Goal: Check status: Check status

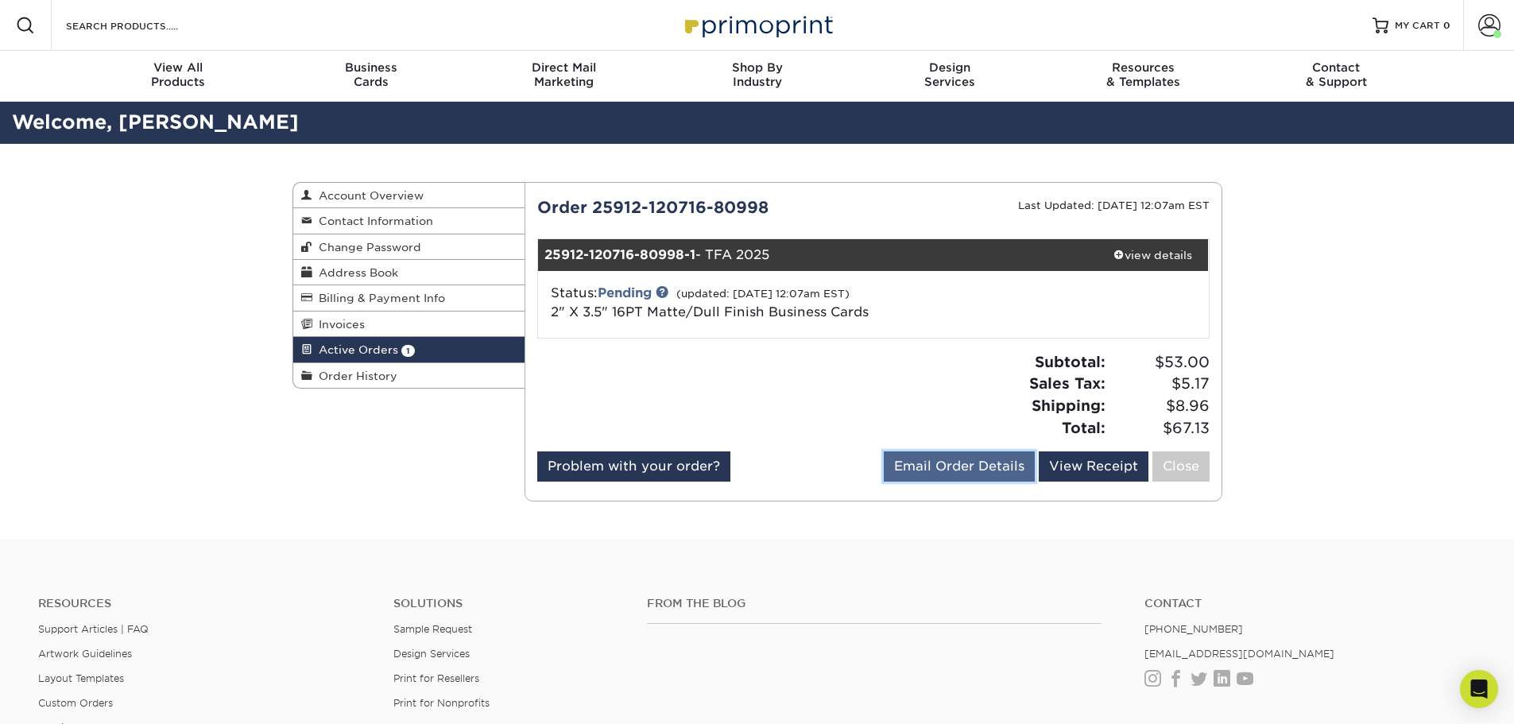
click at [902, 466] on link "Email Order Details" at bounding box center [959, 466] width 151 height 30
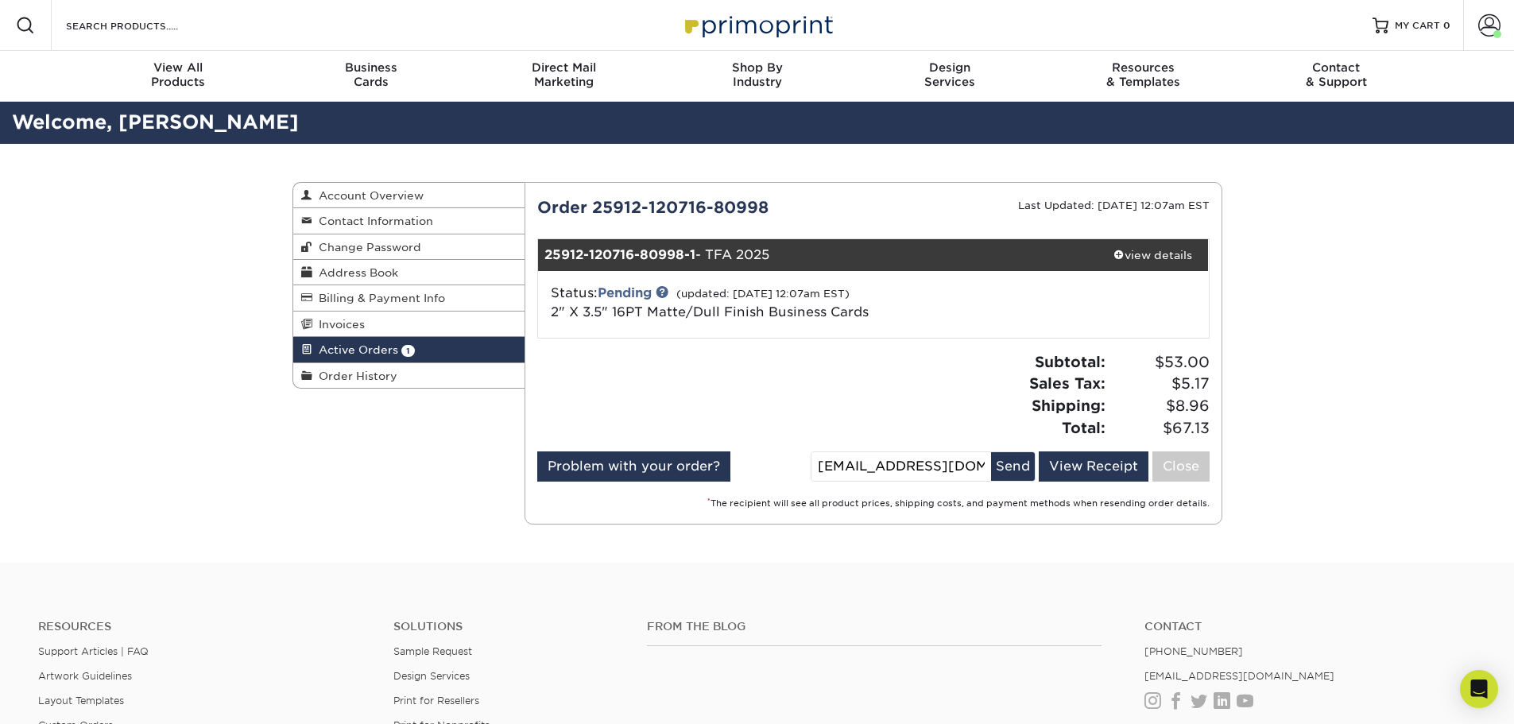
click at [433, 350] on link "Active Orders 1" at bounding box center [409, 349] width 232 height 25
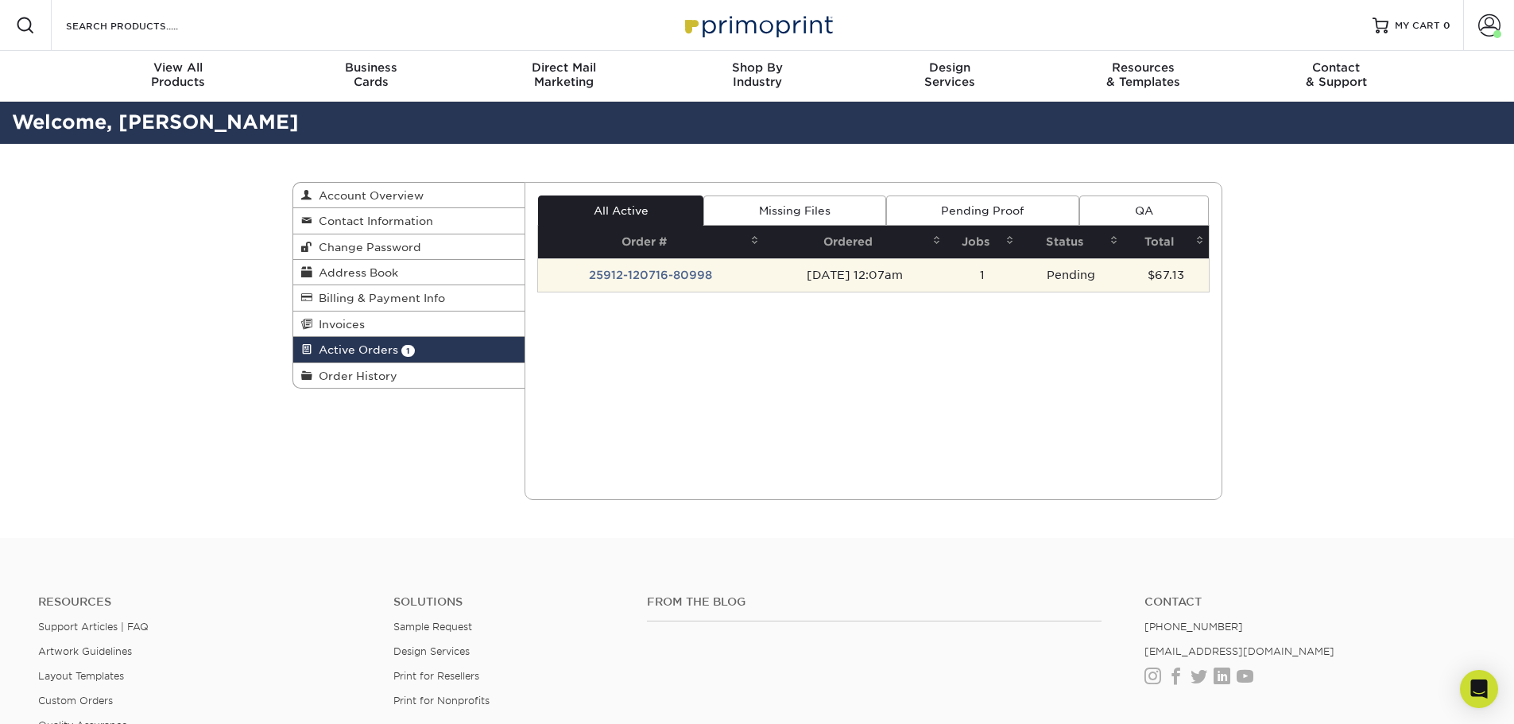
click at [613, 269] on td "25912-120716-80998" at bounding box center [651, 274] width 226 height 33
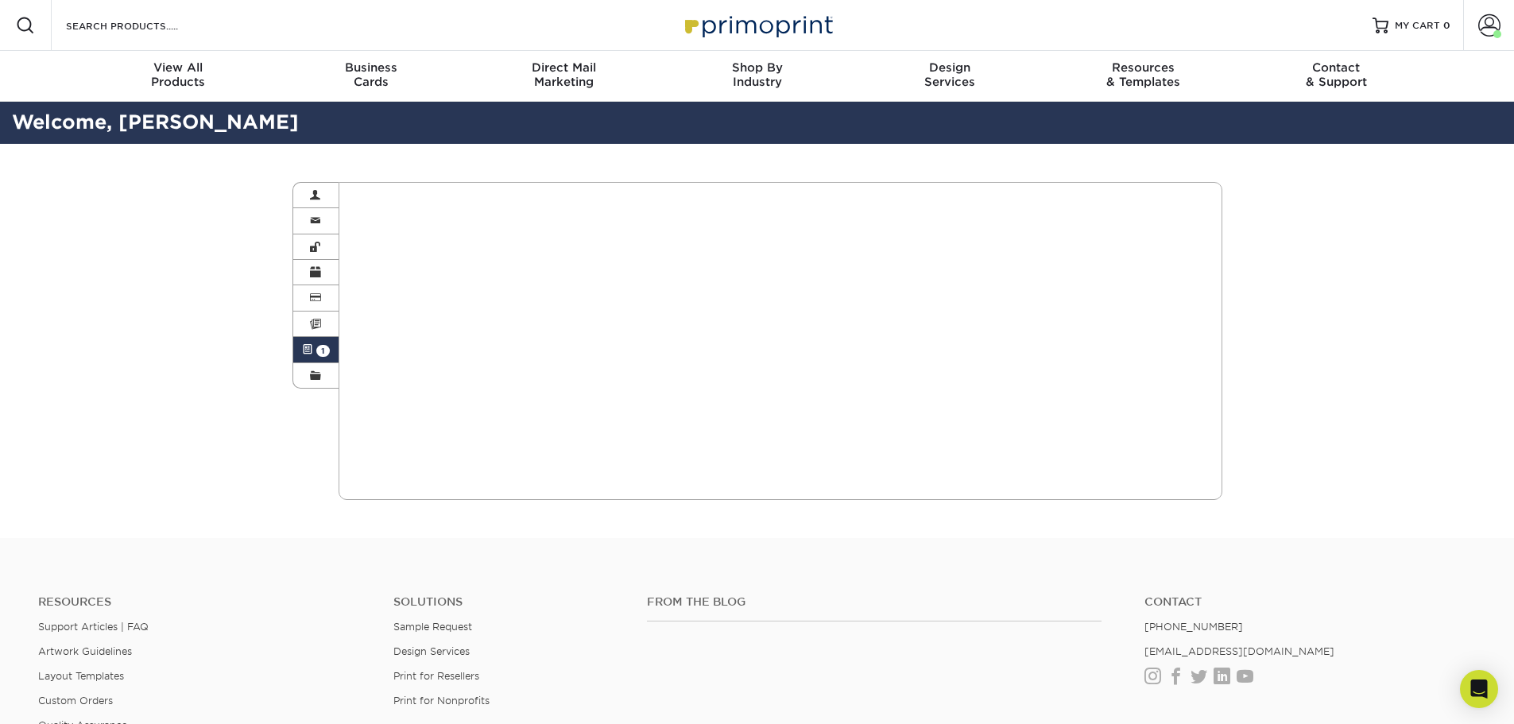
click at [311, 349] on span at bounding box center [307, 349] width 11 height 13
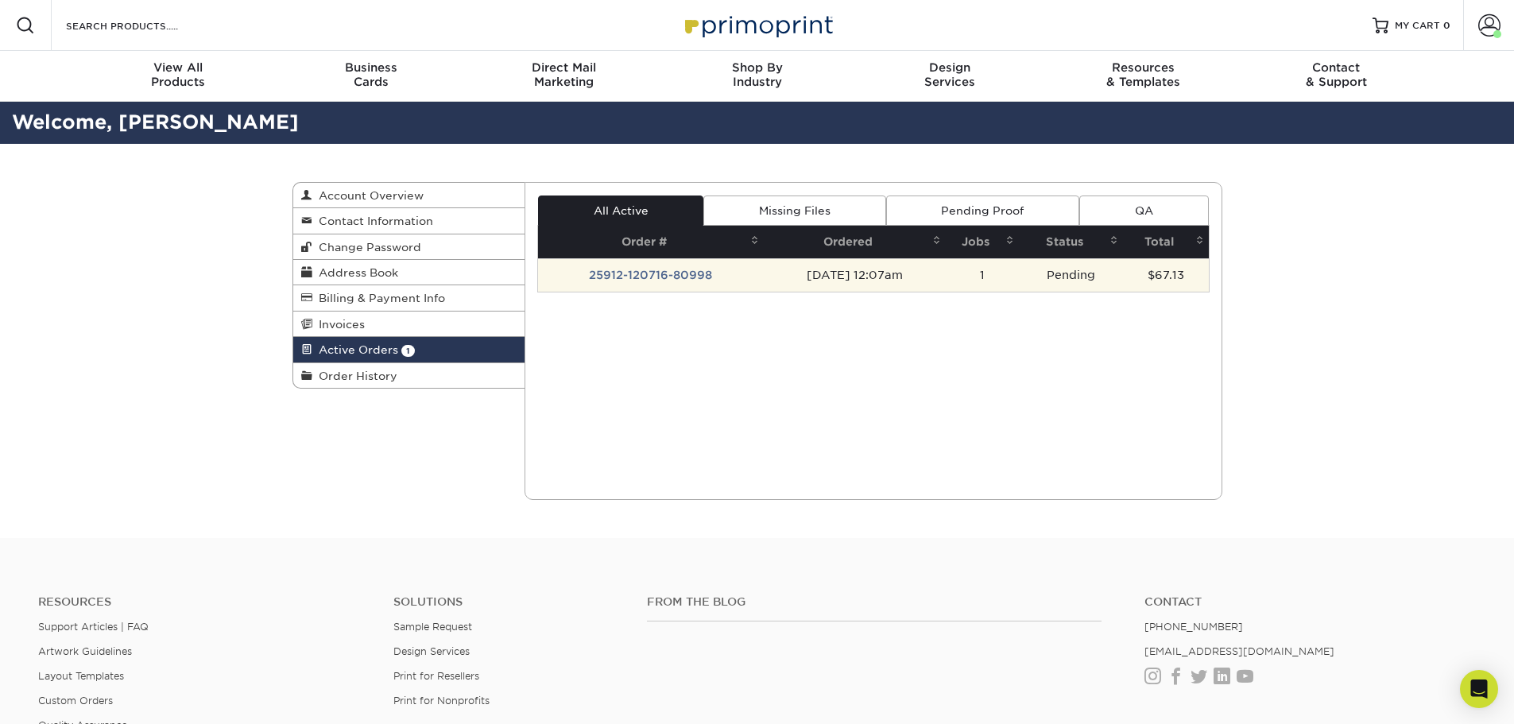
click at [590, 275] on td "25912-120716-80998" at bounding box center [651, 274] width 226 height 33
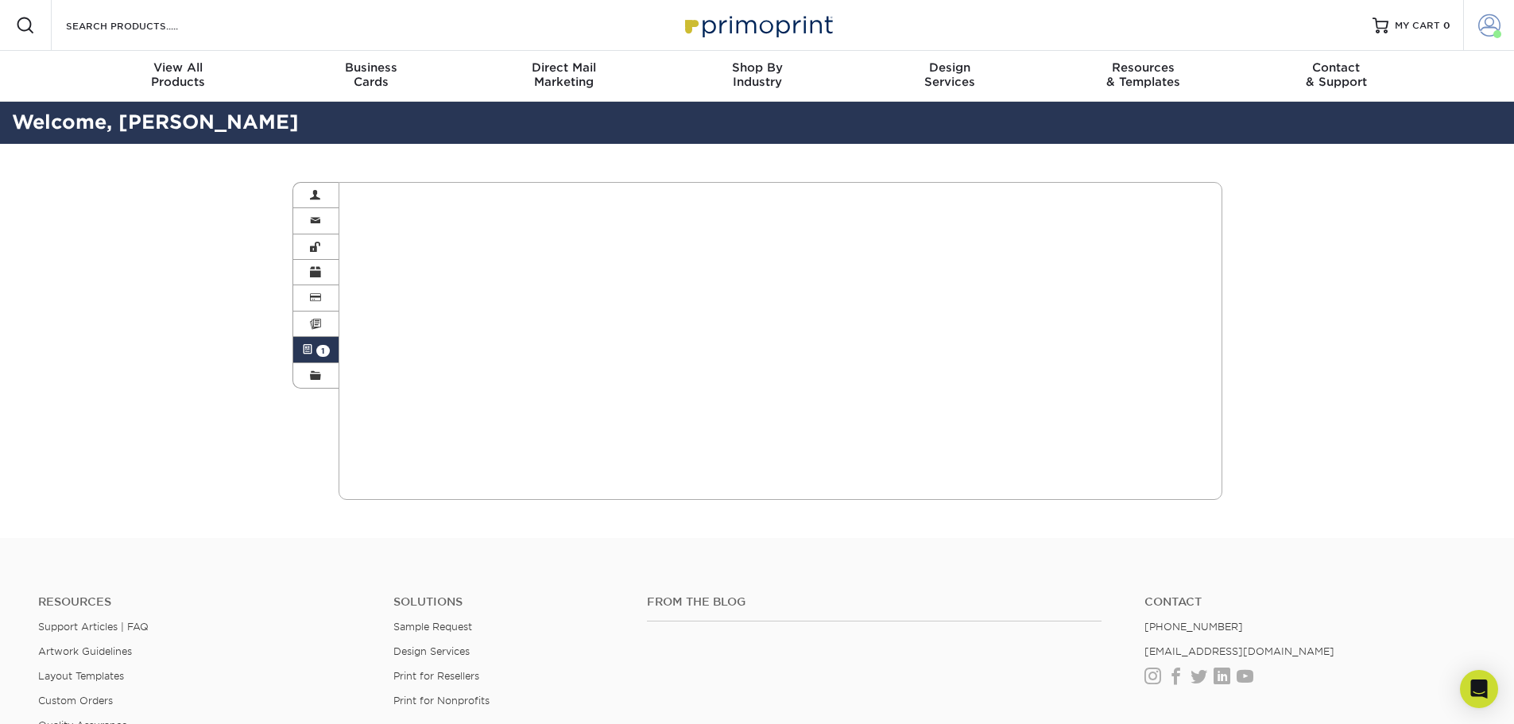
click at [1494, 25] on span at bounding box center [1489, 25] width 22 height 22
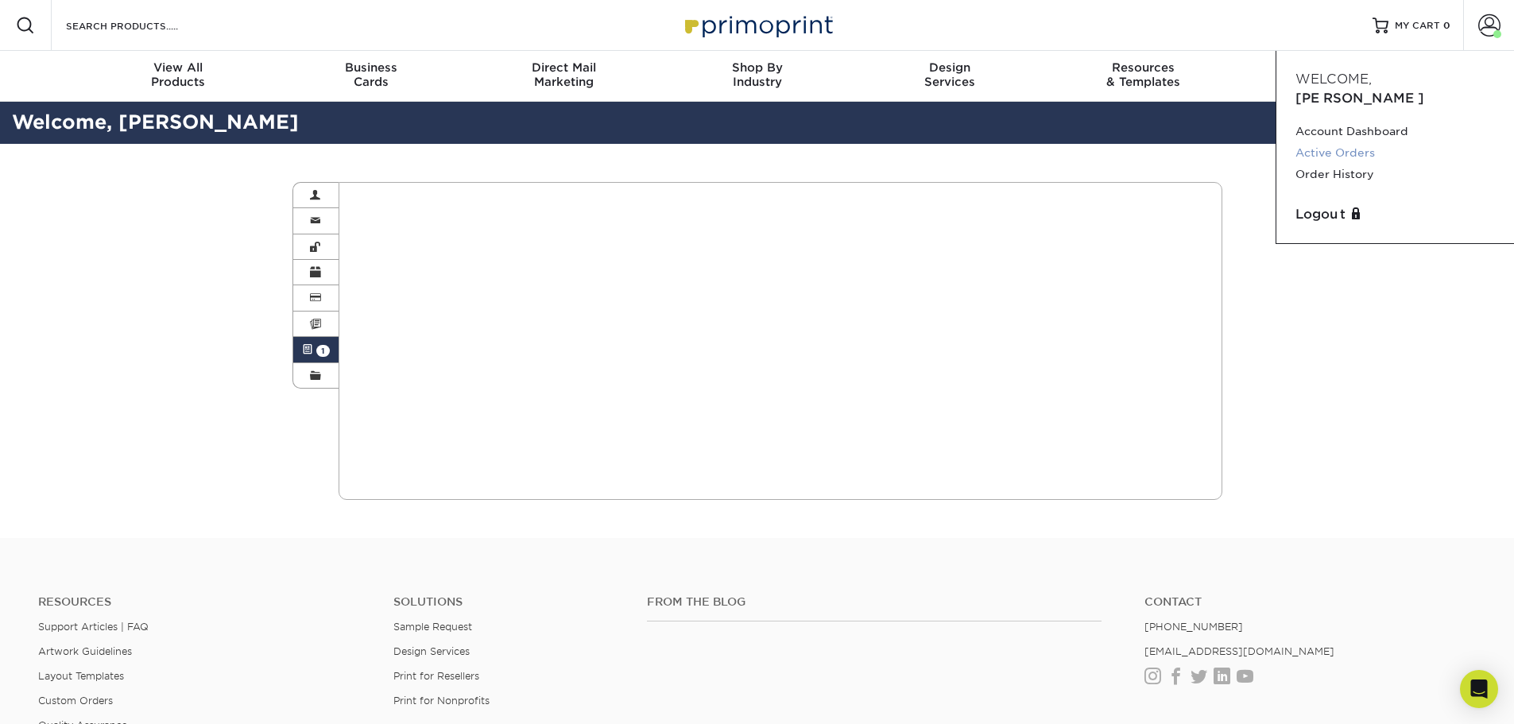
click at [1341, 142] on link "Active Orders" at bounding box center [1394, 152] width 199 height 21
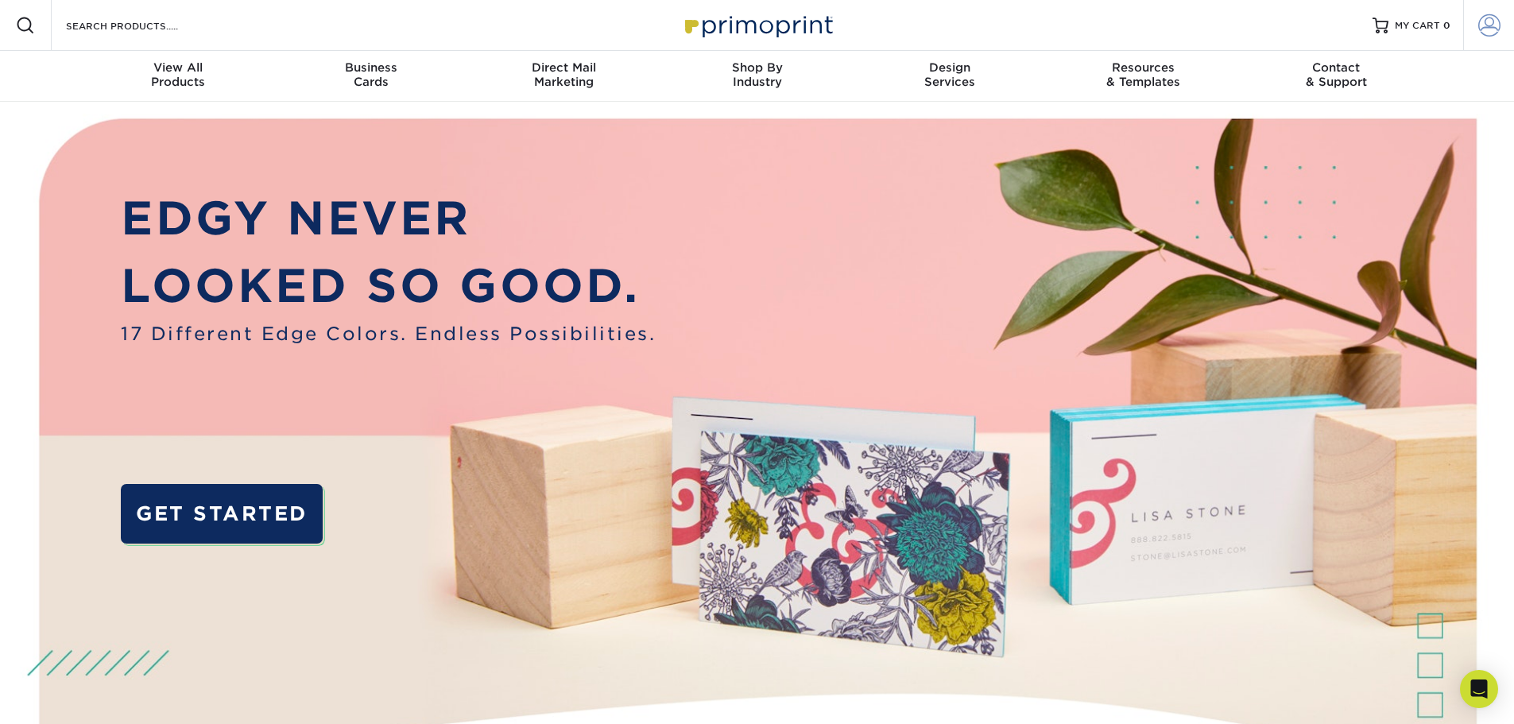
click at [1481, 22] on span at bounding box center [1489, 25] width 22 height 22
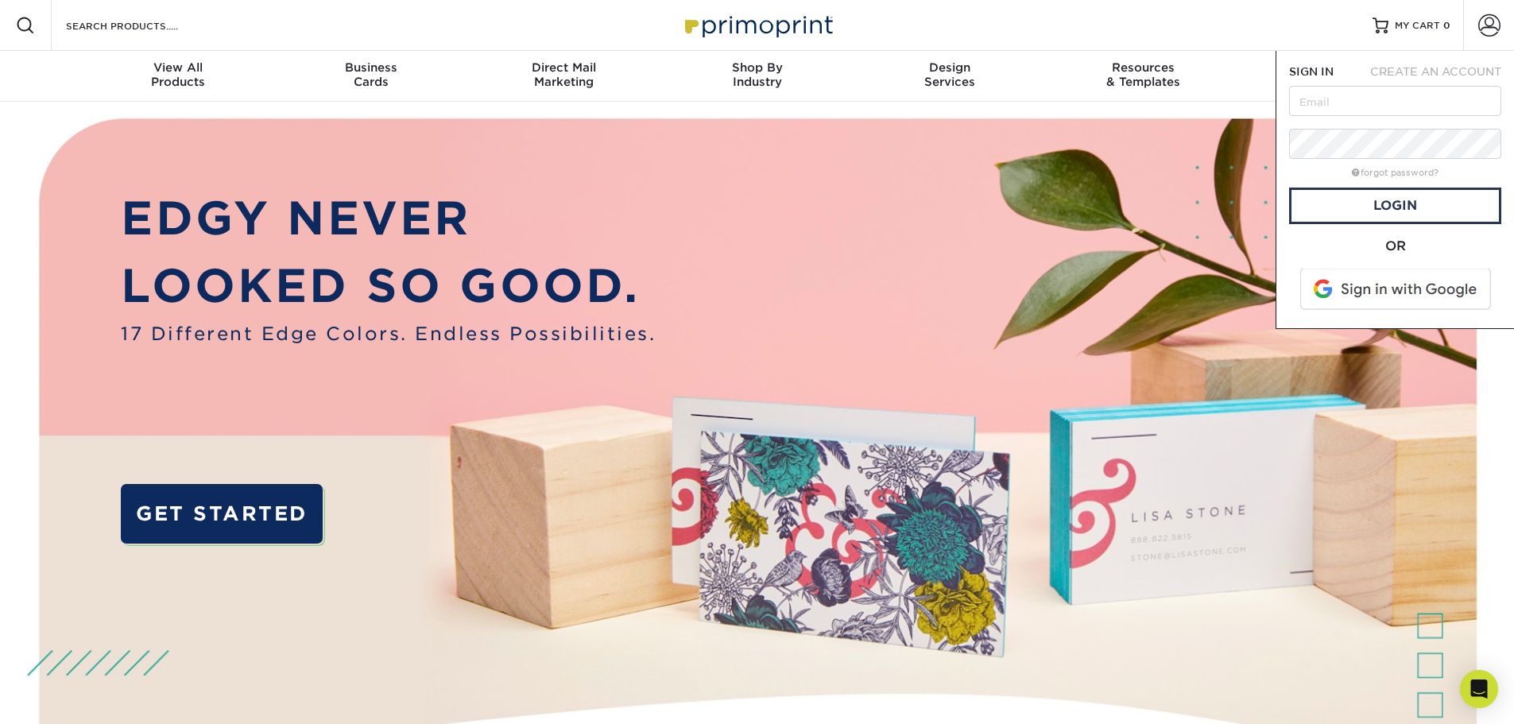
click at [1327, 76] on span "SIGN IN" at bounding box center [1311, 71] width 44 height 13
click at [1370, 284] on span at bounding box center [1396, 289] width 203 height 41
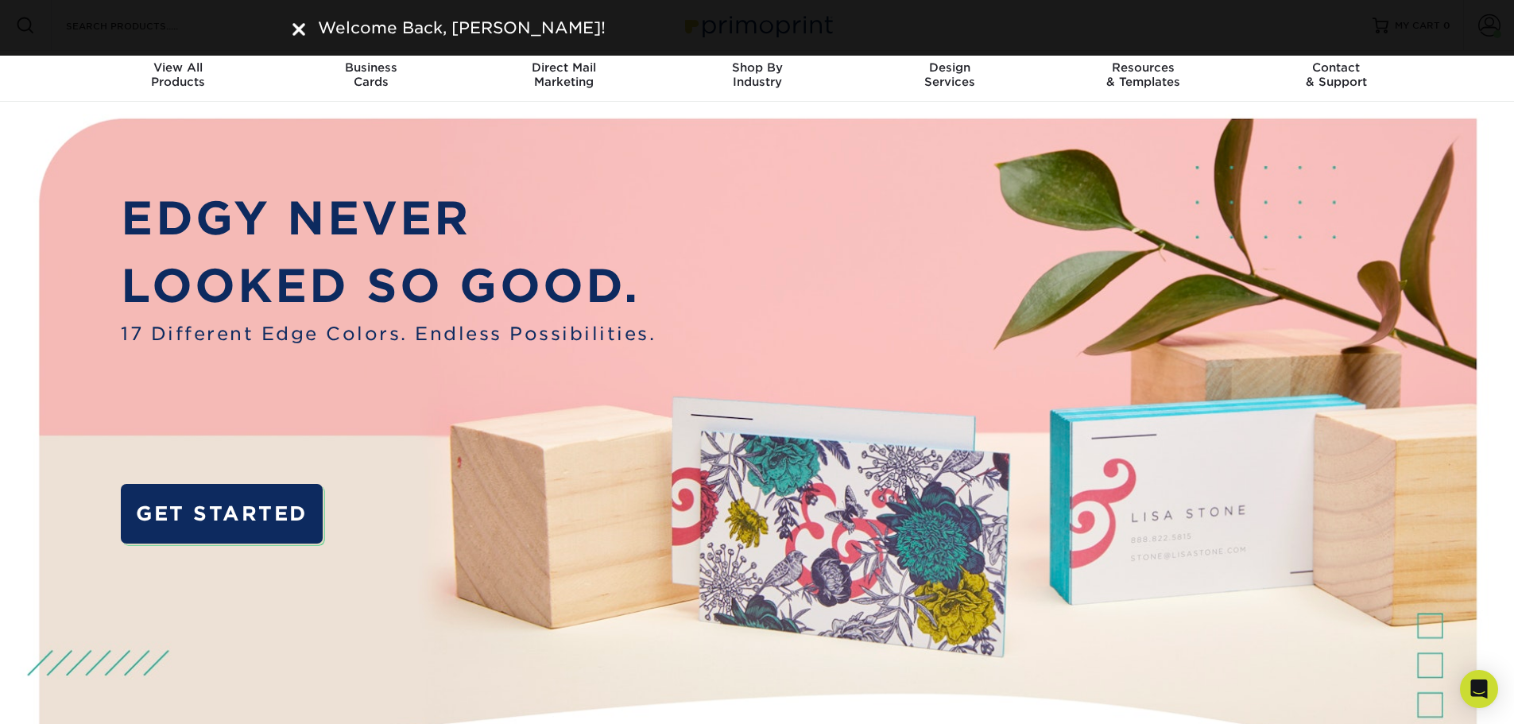
click at [299, 29] on img at bounding box center [298, 29] width 13 height 13
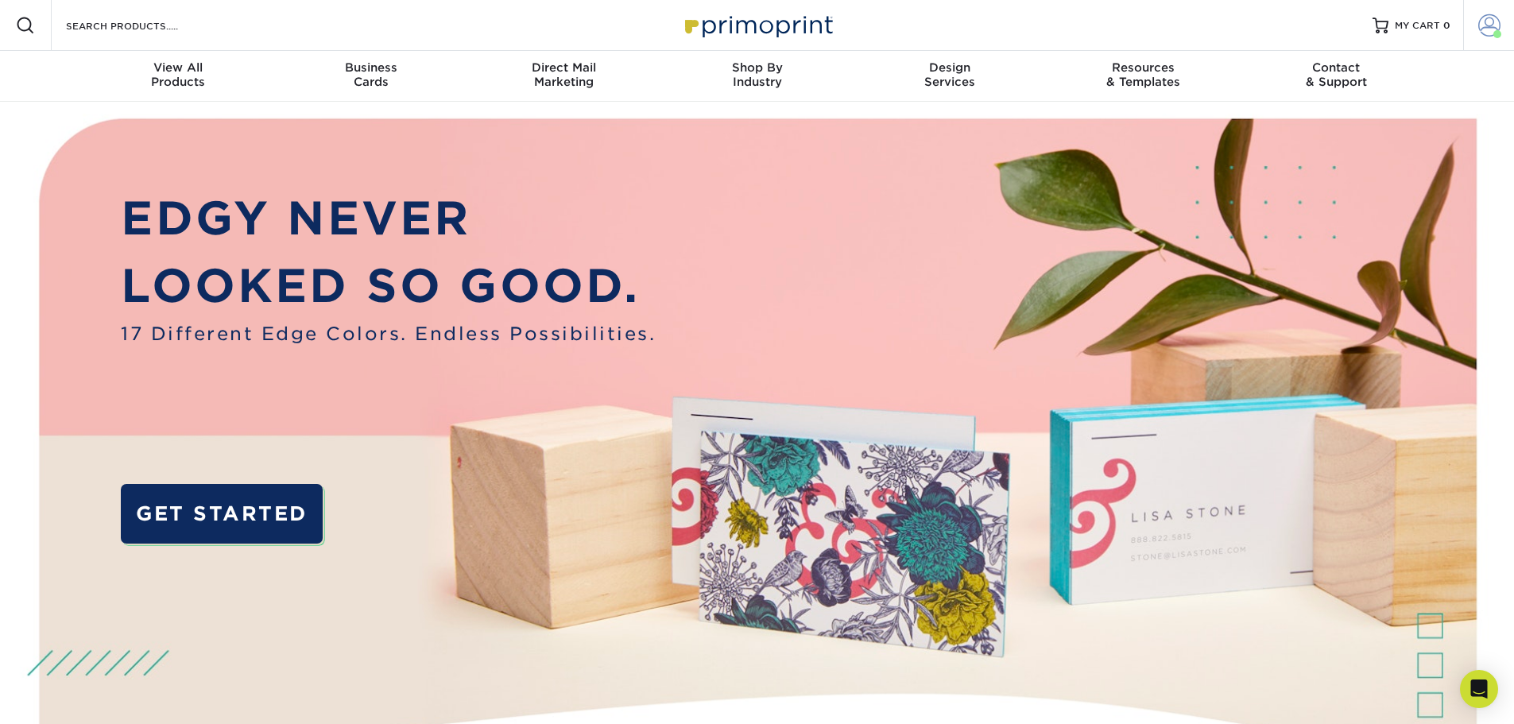
click at [1489, 26] on span at bounding box center [1489, 25] width 22 height 22
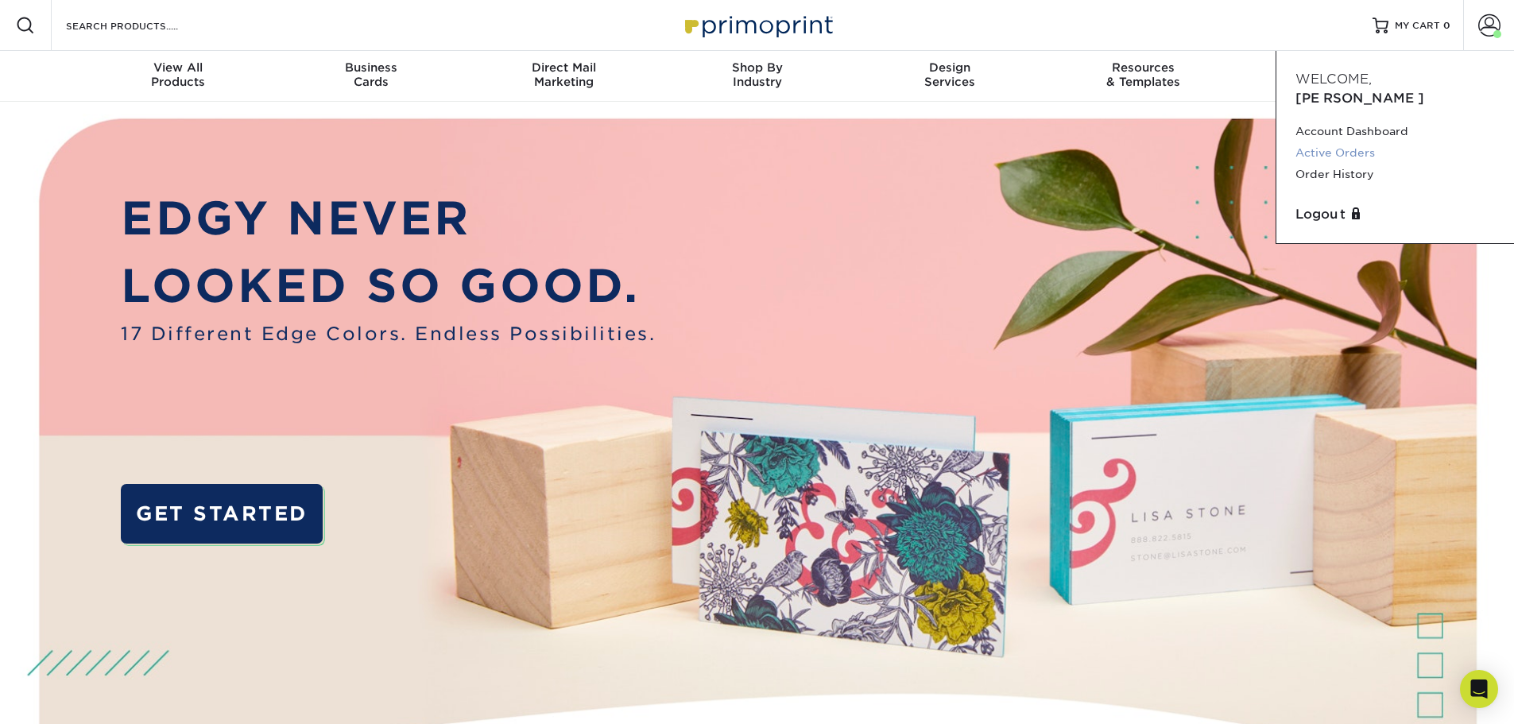
click at [1366, 142] on link "Active Orders" at bounding box center [1394, 152] width 199 height 21
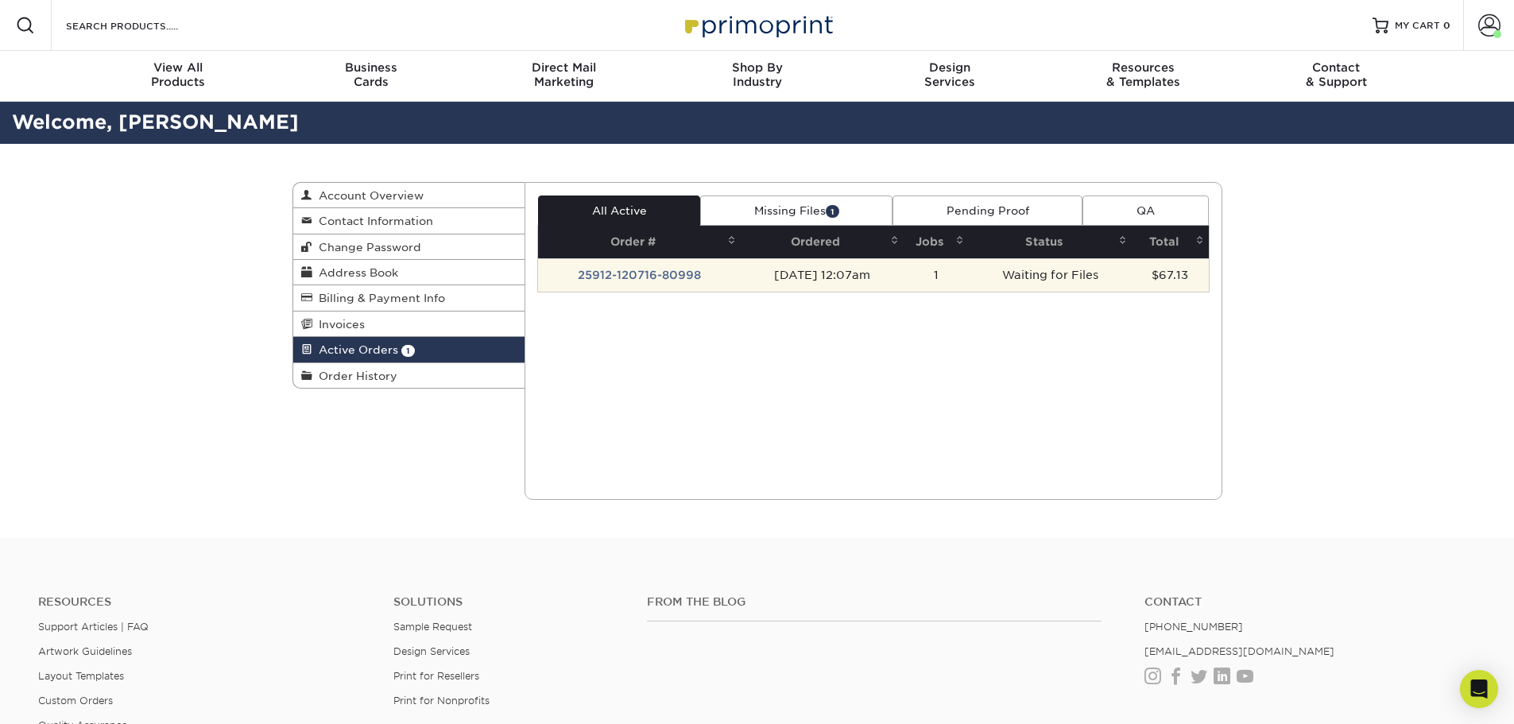
click at [646, 273] on td "25912-120716-80998" at bounding box center [639, 274] width 203 height 33
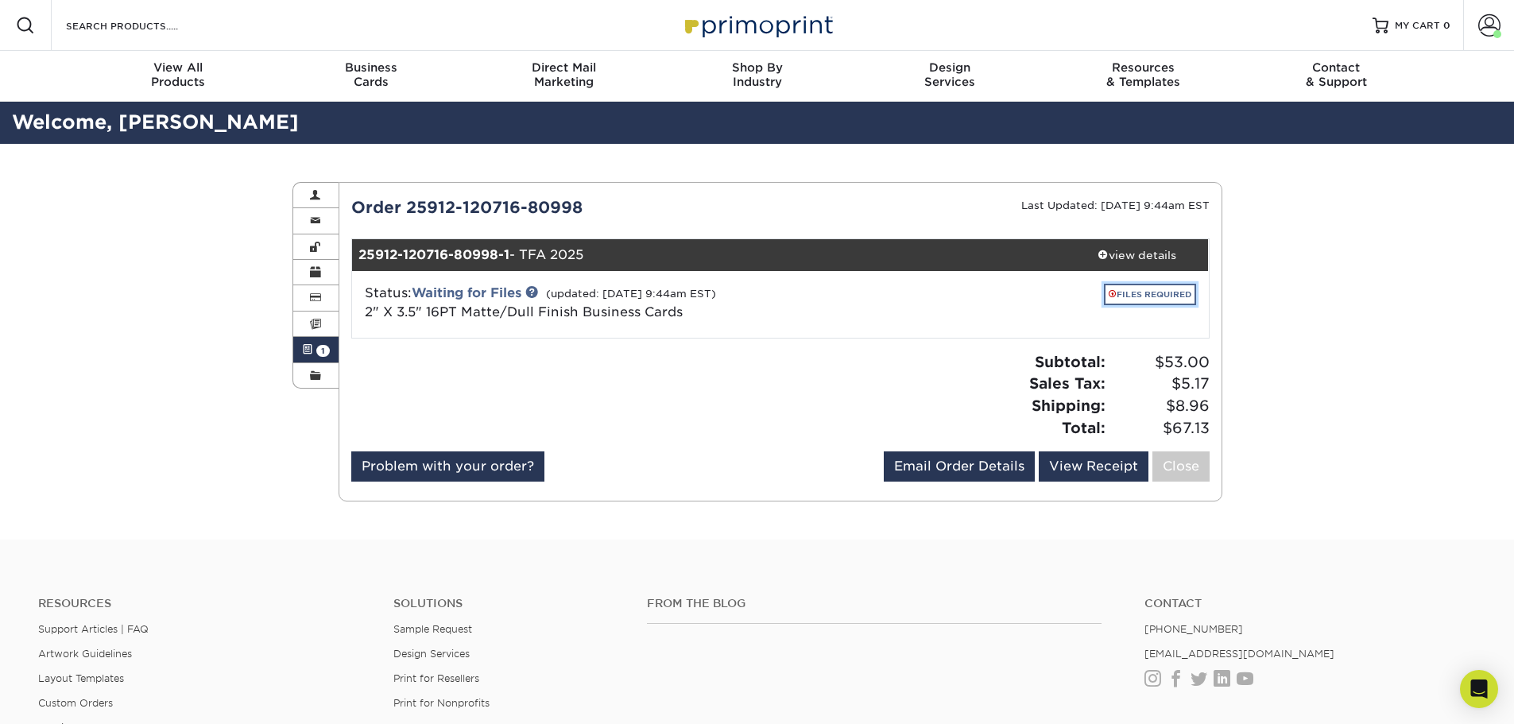
click at [1136, 296] on link "FILES REQUIRED" at bounding box center [1150, 294] width 92 height 21
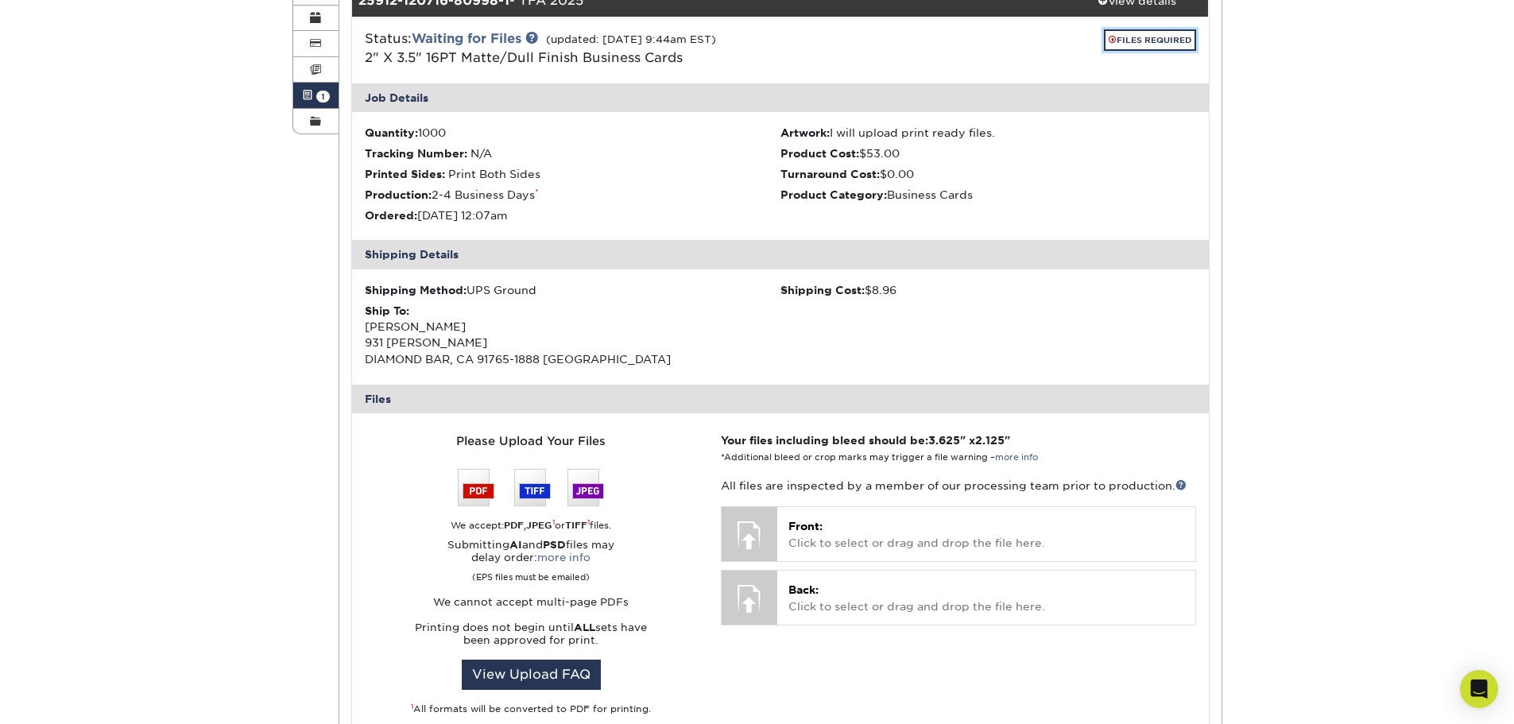
scroll to position [318, 0]
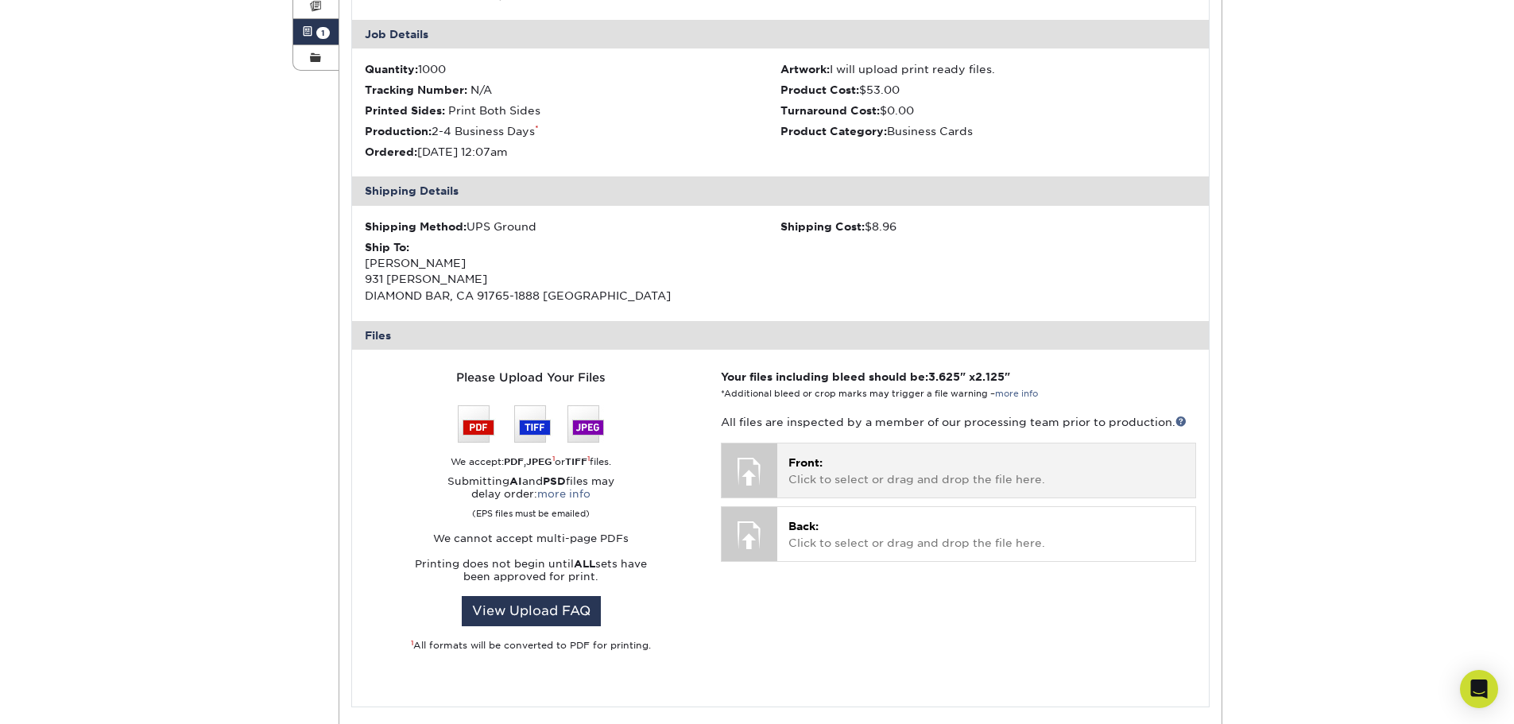
click at [757, 474] on div at bounding box center [749, 471] width 56 height 56
click at [749, 463] on div at bounding box center [749, 471] width 56 height 56
click at [838, 466] on p "Front: Click to select or drag and drop the file here." at bounding box center [985, 471] width 395 height 33
